Goal: Complete application form

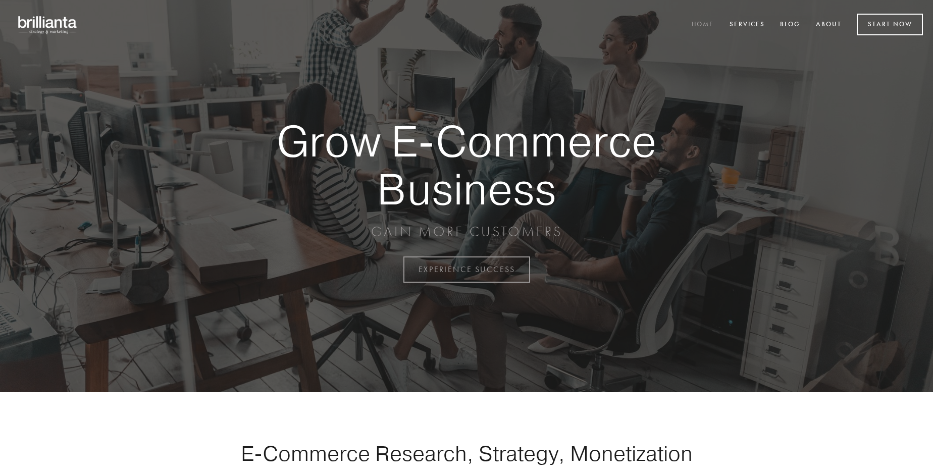
scroll to position [2646, 0]
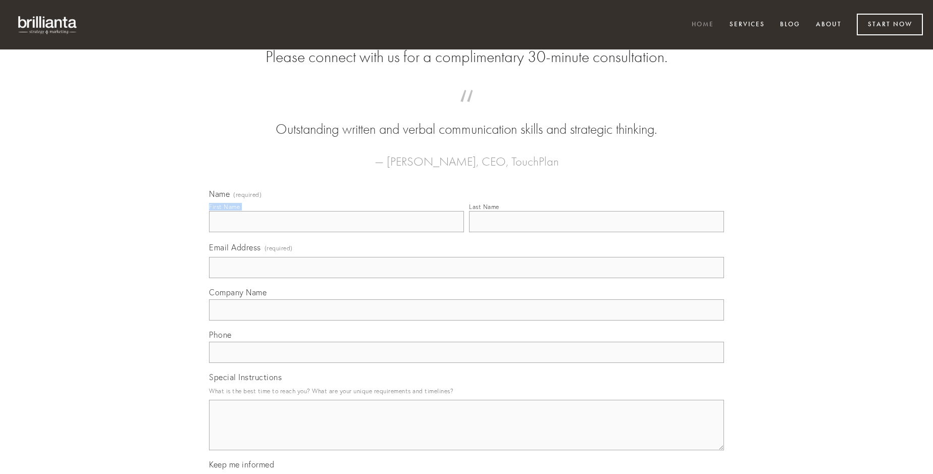
type input "[PERSON_NAME] PhD"
click at [596, 232] on input "Last Name" at bounding box center [596, 221] width 255 height 21
type input "[PERSON_NAME] PhD"
click at [466, 278] on input "Email Address (required)" at bounding box center [466, 267] width 515 height 21
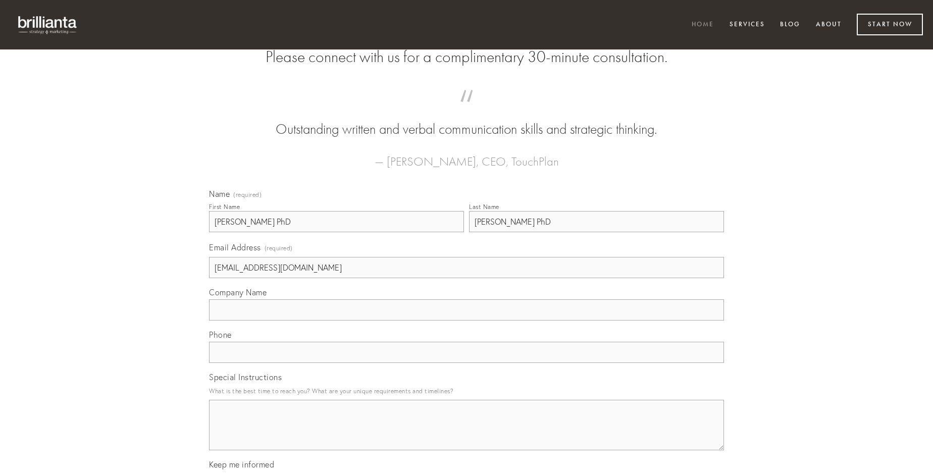
type input "[EMAIL_ADDRESS][DOMAIN_NAME]"
click at [466, 321] on input "Company Name" at bounding box center [466, 309] width 515 height 21
type input "appositus"
click at [466, 363] on input "text" at bounding box center [466, 352] width 515 height 21
click at [466, 434] on textarea "Special Instructions" at bounding box center [466, 425] width 515 height 50
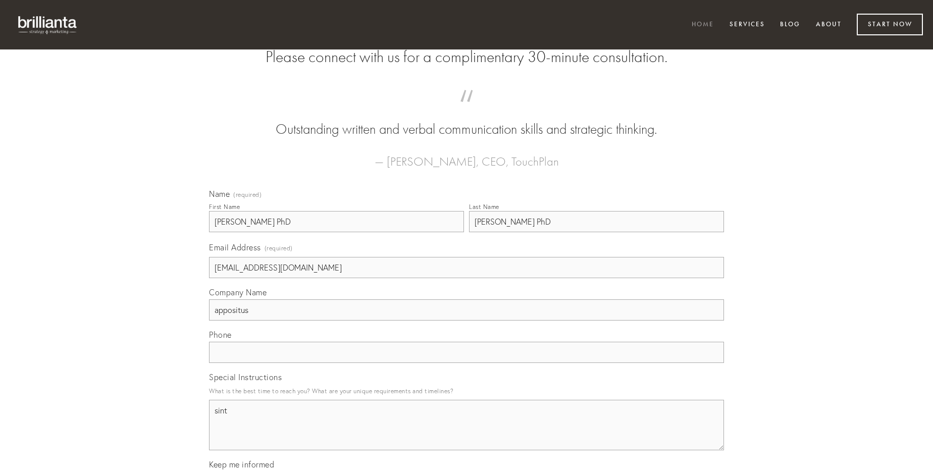
type textarea "sint"
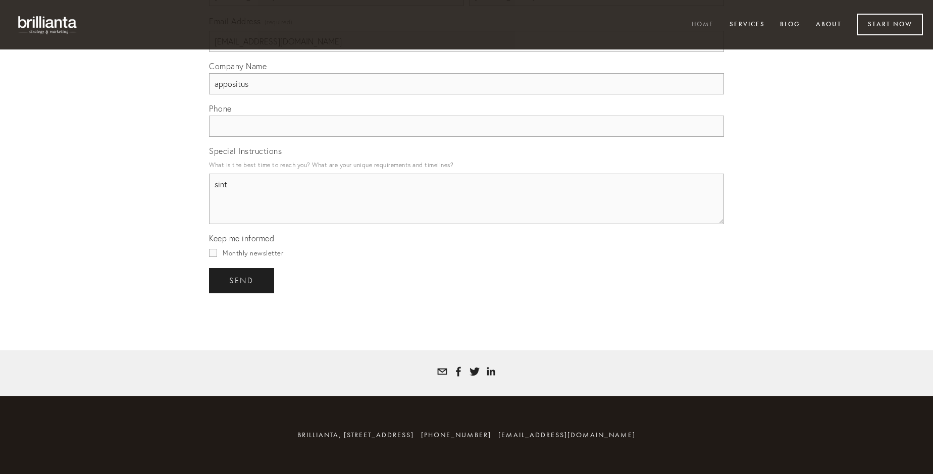
click at [242, 280] on span "send" at bounding box center [241, 280] width 25 height 9
